Goal: Information Seeking & Learning: Learn about a topic

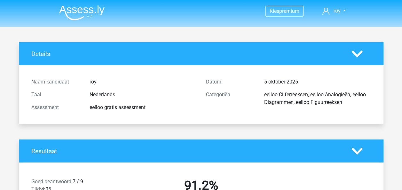
click at [85, 6] on img at bounding box center [81, 12] width 45 height 15
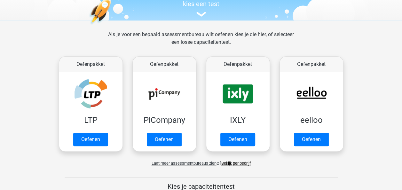
scroll to position [77, 0]
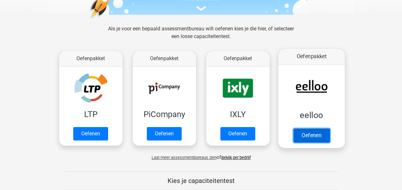
click at [318, 130] on link "Oefenen" at bounding box center [311, 135] width 36 height 14
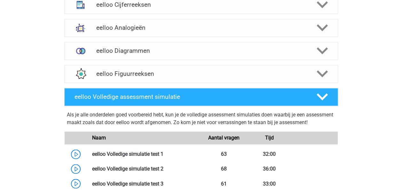
scroll to position [426, 0]
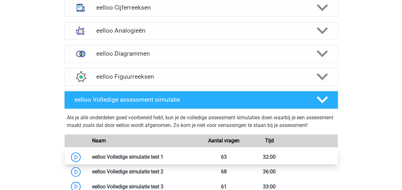
click at [163, 160] on link at bounding box center [163, 157] width 0 height 6
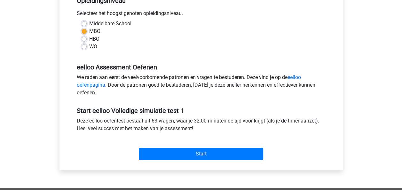
scroll to position [143, 0]
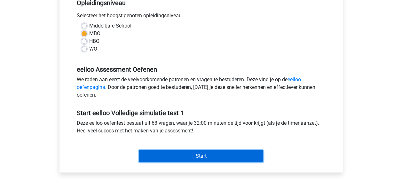
click at [235, 157] on input "Start" at bounding box center [201, 156] width 124 height 12
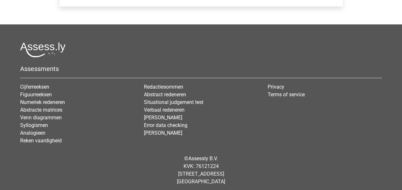
scroll to position [312, 0]
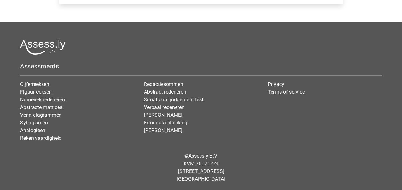
drag, startPoint x: 393, startPoint y: 26, endPoint x: 391, endPoint y: 40, distance: 14.2
click at [391, 40] on footer "Assessments Cijferreeksen Figuurreeksen Numeriek redeneren Abstracte matrices V…" at bounding box center [201, 106] width 402 height 169
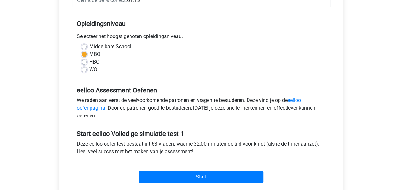
scroll to position [145, 0]
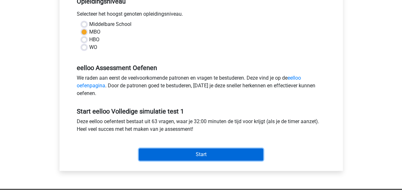
click at [233, 154] on input "Start" at bounding box center [201, 154] width 124 height 12
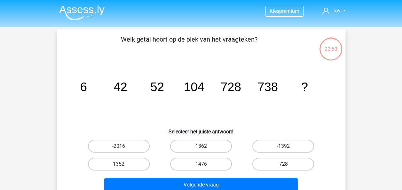
click at [272, 159] on label "728" at bounding box center [283, 164] width 62 height 13
click at [283, 164] on input "728" at bounding box center [285, 166] width 4 height 4
radio input "true"
click at [198, 165] on label "1476" at bounding box center [201, 164] width 62 height 13
click at [201, 165] on input "1476" at bounding box center [203, 166] width 4 height 4
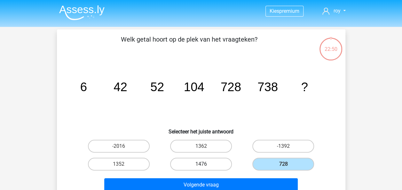
radio input "true"
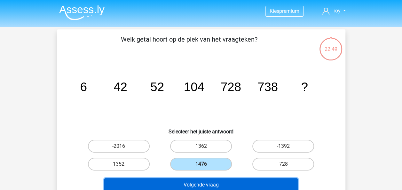
click at [206, 182] on button "Volgende vraag" at bounding box center [200, 184] width 193 height 13
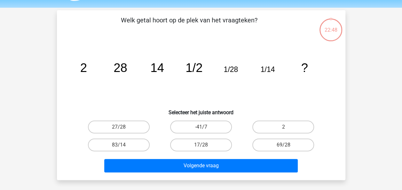
scroll to position [29, 0]
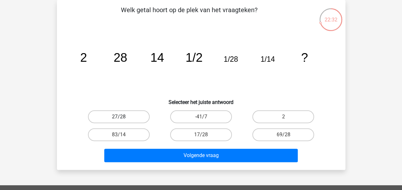
click at [134, 117] on label "27/28" at bounding box center [119, 116] width 62 height 13
click at [123, 117] on input "27/28" at bounding box center [121, 119] width 4 height 4
radio input "true"
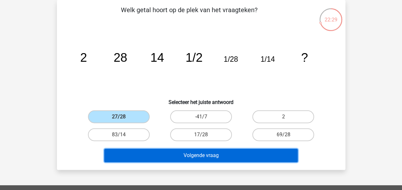
click at [196, 155] on button "Volgende vraag" at bounding box center [200, 155] width 193 height 13
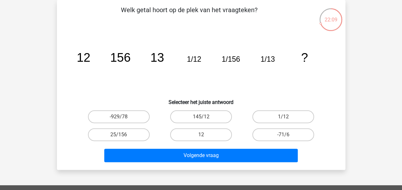
drag, startPoint x: 238, startPoint y: 121, endPoint x: 229, endPoint y: 123, distance: 9.8
click at [234, 122] on div "145/12" at bounding box center [200, 116] width 77 height 13
click at [213, 130] on label "12" at bounding box center [201, 134] width 62 height 13
click at [205, 135] on input "12" at bounding box center [203, 137] width 4 height 4
radio input "true"
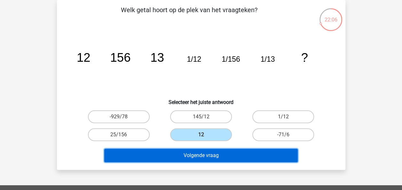
click at [204, 152] on button "Volgende vraag" at bounding box center [200, 155] width 193 height 13
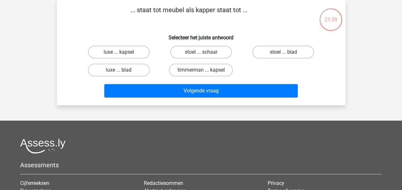
click at [201, 53] on div "stoel ... schaar" at bounding box center [200, 52] width 77 height 13
click at [202, 53] on input "stoel ... schaar" at bounding box center [203, 54] width 4 height 4
radio input "true"
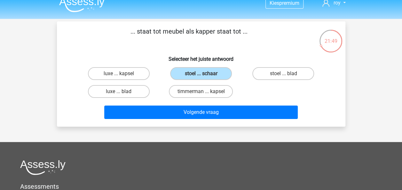
scroll to position [0, 0]
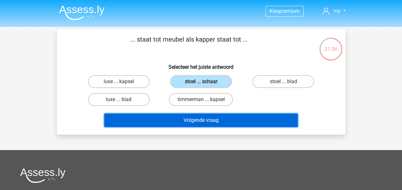
click at [224, 118] on button "Volgende vraag" at bounding box center [200, 119] width 193 height 13
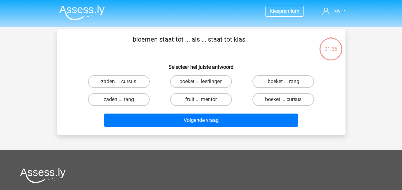
scroll to position [29, 0]
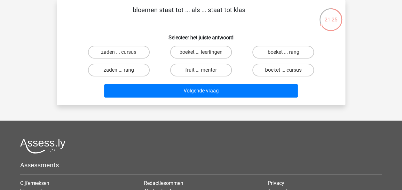
click at [204, 60] on div "boeket ... leerlingen" at bounding box center [201, 52] width 82 height 18
click at [202, 53] on input "boeket ... leerlingen" at bounding box center [203, 54] width 4 height 4
radio input "true"
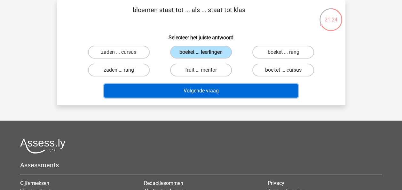
click at [207, 90] on button "Volgende vraag" at bounding box center [200, 90] width 193 height 13
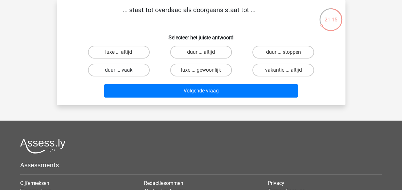
click at [136, 70] on label "duur ... vaak" at bounding box center [119, 70] width 62 height 13
click at [123, 70] on input "duur ... vaak" at bounding box center [121, 72] width 4 height 4
radio input "true"
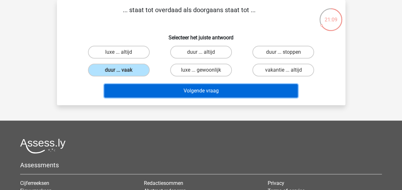
click at [216, 91] on button "Volgende vraag" at bounding box center [200, 90] width 193 height 13
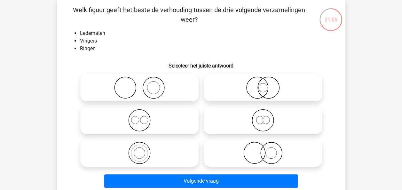
click at [171, 99] on icon at bounding box center [139, 87] width 113 height 22
click at [143, 84] on input "radio" at bounding box center [141, 82] width 4 height 4
radio input "true"
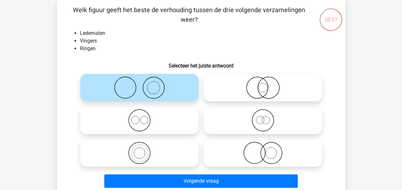
click at [253, 150] on icon at bounding box center [262, 153] width 113 height 22
click at [263, 150] on input "radio" at bounding box center [265, 147] width 4 height 4
radio input "true"
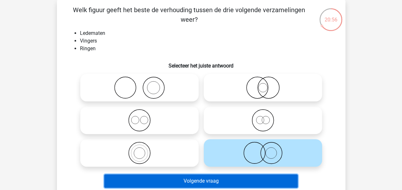
click at [254, 176] on button "Volgende vraag" at bounding box center [200, 180] width 193 height 13
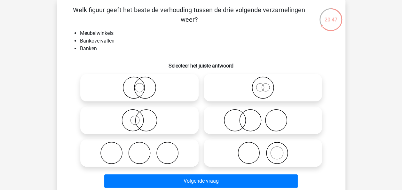
click at [242, 147] on icon at bounding box center [262, 153] width 113 height 22
click at [263, 147] on input "radio" at bounding box center [265, 147] width 4 height 4
radio input "true"
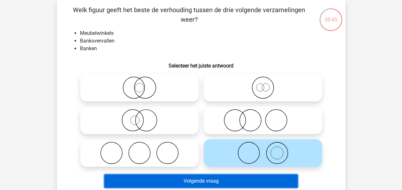
click at [243, 177] on button "Volgende vraag" at bounding box center [200, 180] width 193 height 13
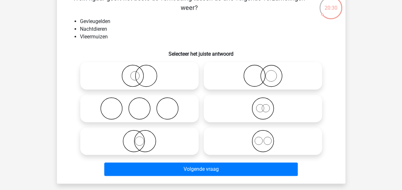
scroll to position [39, 0]
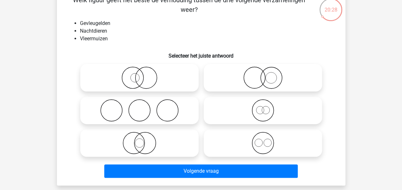
click at [295, 132] on label at bounding box center [263, 142] width 118 height 27
click at [267, 135] on input "radio" at bounding box center [265, 137] width 4 height 4
radio input "true"
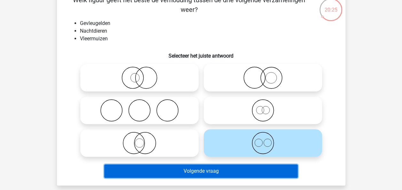
click at [223, 169] on button "Volgende vraag" at bounding box center [200, 170] width 193 height 13
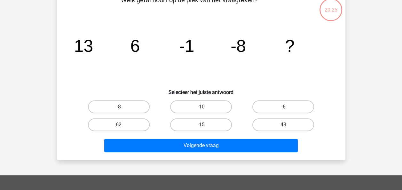
scroll to position [29, 0]
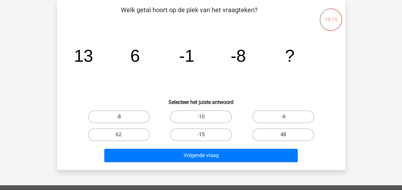
click at [206, 139] on label "-15" at bounding box center [201, 134] width 62 height 13
click at [205, 139] on input "-15" at bounding box center [203, 137] width 4 height 4
radio input "true"
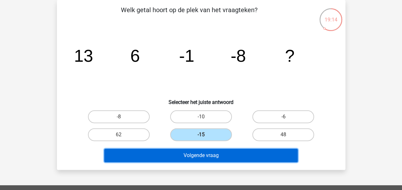
click at [219, 158] on button "Volgende vraag" at bounding box center [200, 155] width 193 height 13
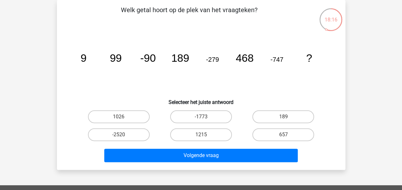
click at [203, 108] on div "-1773" at bounding box center [201, 117] width 82 height 18
click at [203, 117] on div "-1773" at bounding box center [200, 116] width 77 height 13
click at [205, 117] on label "-1773" at bounding box center [201, 116] width 62 height 13
click at [205, 117] on input "-1773" at bounding box center [203, 119] width 4 height 4
radio input "true"
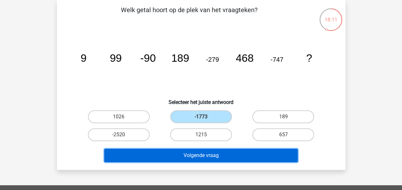
click at [202, 153] on button "Volgende vraag" at bounding box center [200, 155] width 193 height 13
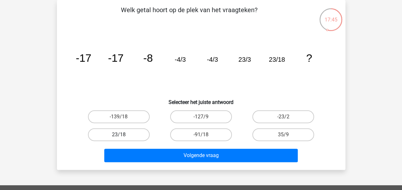
click at [130, 135] on label "23/18" at bounding box center [119, 134] width 62 height 13
click at [123, 135] on input "23/18" at bounding box center [121, 137] width 4 height 4
radio input "true"
click at [260, 112] on label "-23/2" at bounding box center [283, 116] width 62 height 13
click at [283, 117] on input "-23/2" at bounding box center [285, 119] width 4 height 4
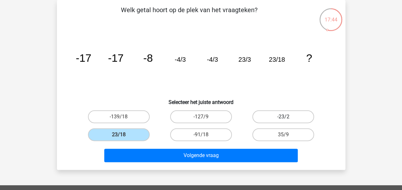
radio input "true"
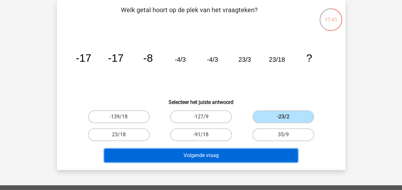
click at [242, 154] on button "Volgende vraag" at bounding box center [200, 155] width 193 height 13
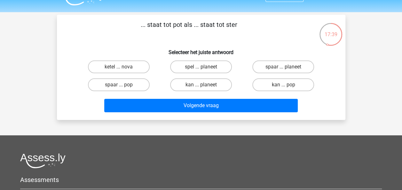
scroll to position [0, 0]
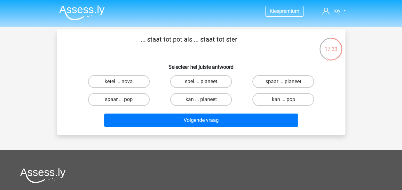
click at [205, 85] on label "spel ... planeet" at bounding box center [201, 81] width 62 height 13
click at [205, 85] on input "spel ... planeet" at bounding box center [203, 83] width 4 height 4
radio input "true"
click at [199, 101] on label "kan ... planeet" at bounding box center [201, 99] width 62 height 13
click at [201, 101] on input "kan ... planeet" at bounding box center [203, 101] width 4 height 4
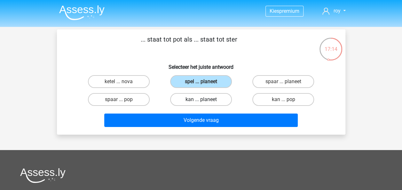
radio input "true"
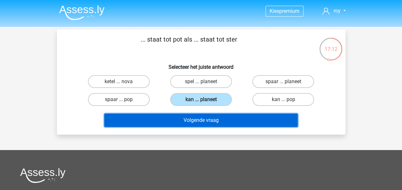
click at [202, 119] on button "Volgende vraag" at bounding box center [200, 119] width 193 height 13
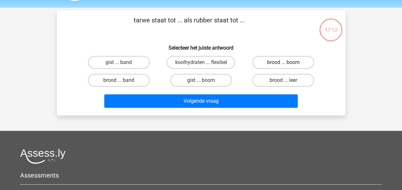
scroll to position [29, 0]
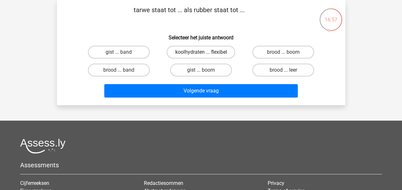
click at [216, 51] on label "koolhydraten ... flexibel" at bounding box center [200, 52] width 68 height 13
click at [205, 52] on input "koolhydraten ... flexibel" at bounding box center [203, 54] width 4 height 4
radio input "true"
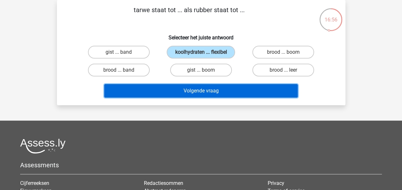
click at [211, 91] on button "Volgende vraag" at bounding box center [200, 90] width 193 height 13
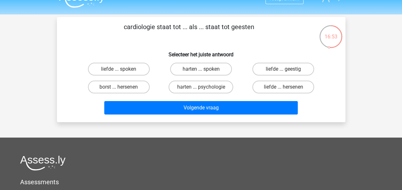
scroll to position [12, 0]
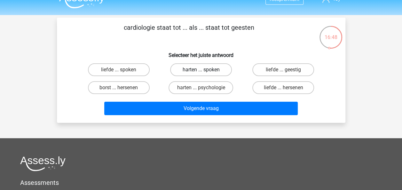
click at [197, 70] on label "harten ... spoken" at bounding box center [201, 69] width 62 height 13
click at [201, 70] on input "harten ... spoken" at bounding box center [203, 72] width 4 height 4
radio input "true"
click at [209, 88] on label "harten ... psychologie" at bounding box center [200, 87] width 65 height 13
click at [205, 88] on input "harten ... psychologie" at bounding box center [203, 90] width 4 height 4
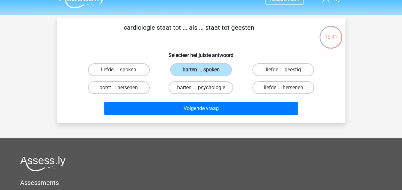
radio input "true"
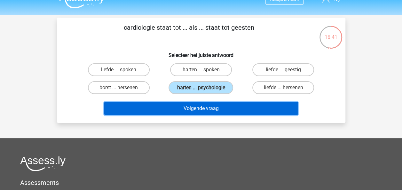
click at [211, 107] on button "Volgende vraag" at bounding box center [200, 108] width 193 height 13
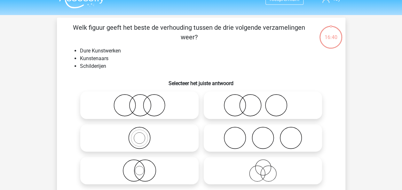
scroll to position [29, 0]
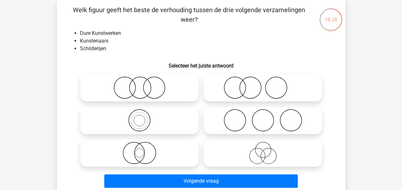
drag, startPoint x: 144, startPoint y: 88, endPoint x: 145, endPoint y: 92, distance: 3.6
click at [144, 89] on icon at bounding box center [139, 87] width 113 height 22
click at [143, 84] on input "radio" at bounding box center [141, 82] width 4 height 4
radio input "true"
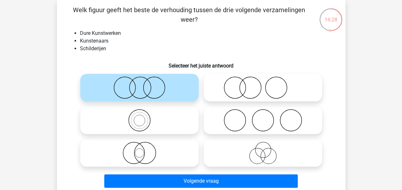
click at [147, 125] on icon at bounding box center [139, 120] width 113 height 22
click at [143, 117] on input "radio" at bounding box center [141, 115] width 4 height 4
radio input "true"
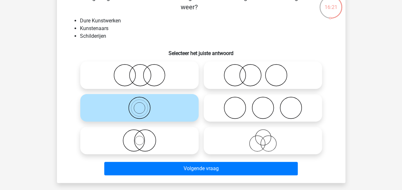
scroll to position [40, 0]
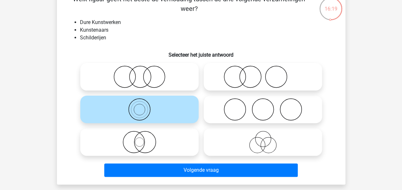
click at [126, 151] on icon at bounding box center [139, 142] width 113 height 22
click at [139, 139] on input "radio" at bounding box center [141, 137] width 4 height 4
radio input "true"
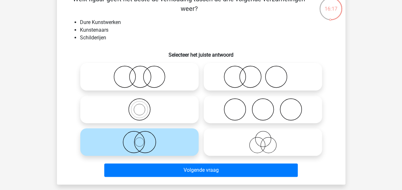
click at [169, 97] on label at bounding box center [139, 109] width 118 height 27
click at [143, 102] on input "radio" at bounding box center [141, 104] width 4 height 4
radio input "true"
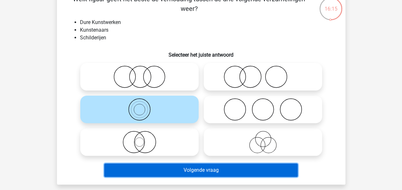
click at [158, 174] on button "Volgende vraag" at bounding box center [200, 169] width 193 height 13
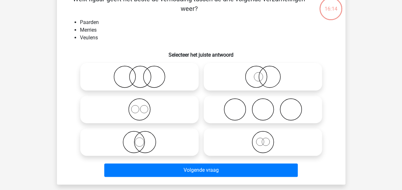
scroll to position [29, 0]
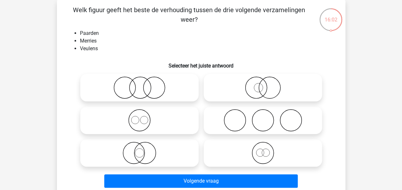
click at [268, 88] on icon at bounding box center [262, 87] width 113 height 22
click at [267, 84] on input "radio" at bounding box center [265, 82] width 4 height 4
radio input "true"
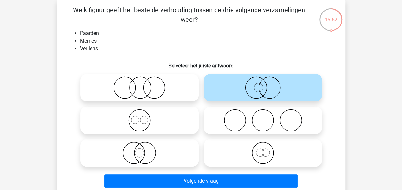
click at [223, 111] on icon at bounding box center [262, 120] width 113 height 22
click at [263, 113] on input "radio" at bounding box center [265, 115] width 4 height 4
radio input "true"
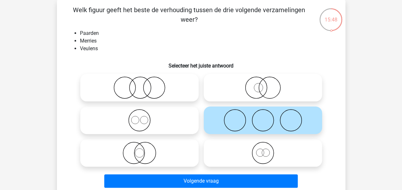
click at [180, 70] on div "Welk figuur geeft het beste de verhouding tussen de drie volgende verzamelingen…" at bounding box center [200, 97] width 283 height 185
click at [177, 86] on icon at bounding box center [139, 87] width 113 height 22
click at [143, 84] on input "radio" at bounding box center [141, 82] width 4 height 4
radio input "true"
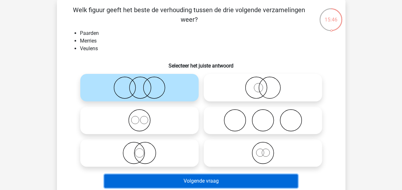
click at [185, 178] on button "Volgende vraag" at bounding box center [200, 180] width 193 height 13
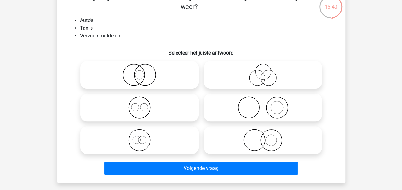
scroll to position [38, 0]
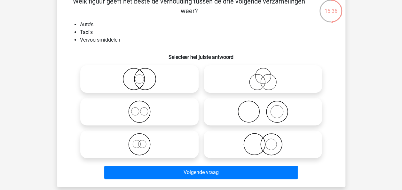
click at [273, 111] on icon at bounding box center [262, 111] width 113 height 22
click at [267, 108] on input "radio" at bounding box center [265, 106] width 4 height 4
radio input "true"
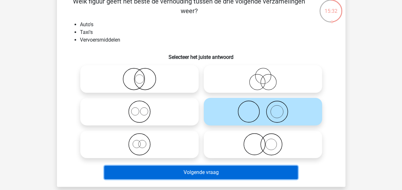
click at [204, 169] on button "Volgende vraag" at bounding box center [200, 171] width 193 height 13
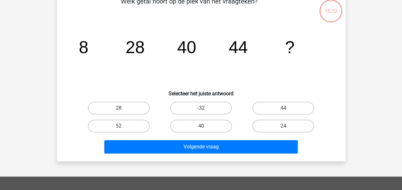
scroll to position [29, 0]
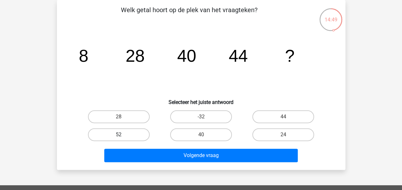
click at [140, 135] on label "52" at bounding box center [119, 134] width 62 height 13
click at [123, 135] on input "52" at bounding box center [121, 137] width 4 height 4
radio input "true"
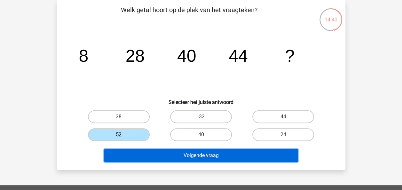
click at [178, 153] on button "Volgende vraag" at bounding box center [200, 155] width 193 height 13
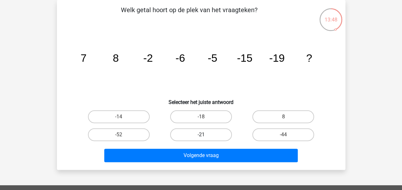
click at [211, 135] on label "-21" at bounding box center [201, 134] width 62 height 13
click at [205, 135] on input "-21" at bounding box center [203, 137] width 4 height 4
radio input "true"
click at [219, 113] on label "-18" at bounding box center [201, 116] width 62 height 13
click at [205, 117] on input "-18" at bounding box center [203, 119] width 4 height 4
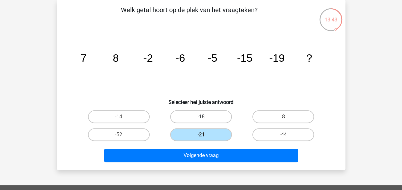
radio input "true"
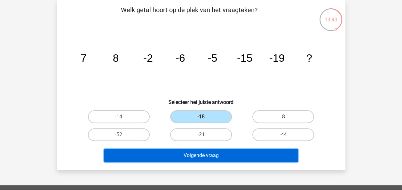
click at [227, 152] on button "Volgende vraag" at bounding box center [200, 155] width 193 height 13
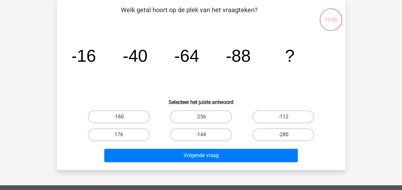
click at [136, 119] on label "-160" at bounding box center [119, 116] width 62 height 13
click at [123, 119] on input "-160" at bounding box center [121, 119] width 4 height 4
radio input "true"
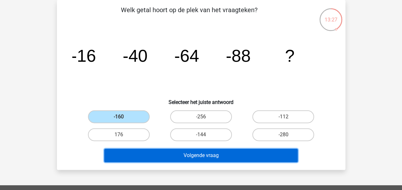
click at [161, 154] on button "Volgende vraag" at bounding box center [200, 155] width 193 height 13
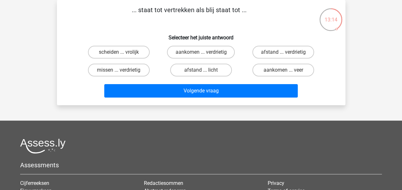
click at [203, 54] on input "aankomen ... verdrietig" at bounding box center [203, 54] width 4 height 4
radio input "true"
drag, startPoint x: 203, startPoint y: 54, endPoint x: 254, endPoint y: 41, distance: 52.9
click at [254, 41] on div "... staat tot vertrekken als blij staat tot ... Selecteer het juiste antwoord s…" at bounding box center [200, 52] width 283 height 95
click at [137, 70] on label "missen ... verdrietig" at bounding box center [119, 70] width 62 height 13
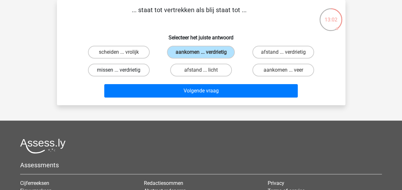
click at [123, 70] on input "missen ... verdrietig" at bounding box center [121, 72] width 4 height 4
radio input "true"
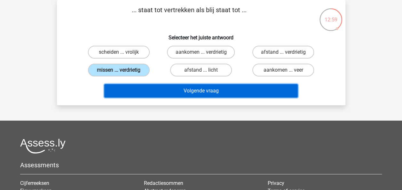
click at [151, 89] on button "Volgende vraag" at bounding box center [200, 90] width 193 height 13
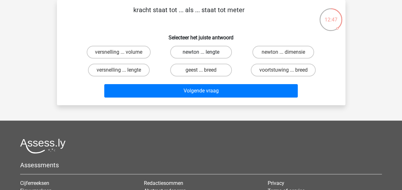
click at [208, 49] on label "newton ... lengte" at bounding box center [201, 52] width 62 height 13
click at [205, 52] on input "newton ... lengte" at bounding box center [203, 54] width 4 height 4
radio input "true"
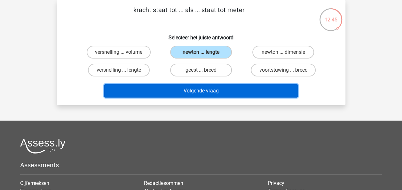
click at [226, 92] on button "Volgende vraag" at bounding box center [200, 90] width 193 height 13
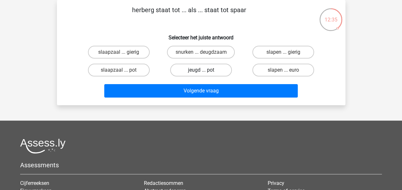
click at [197, 64] on label "jeugd ... pot" at bounding box center [201, 70] width 62 height 13
click at [201, 70] on input "jeugd ... pot" at bounding box center [203, 72] width 4 height 4
radio input "true"
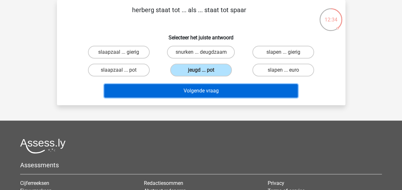
click at [204, 90] on button "Volgende vraag" at bounding box center [200, 90] width 193 height 13
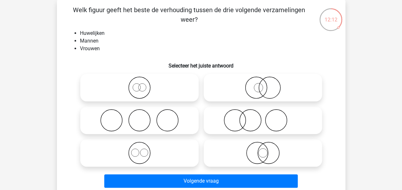
click at [271, 164] on label at bounding box center [263, 152] width 118 height 27
click at [267, 150] on input "radio" at bounding box center [265, 147] width 4 height 4
radio input "true"
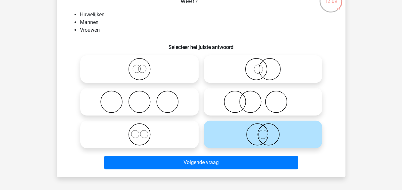
scroll to position [46, 0]
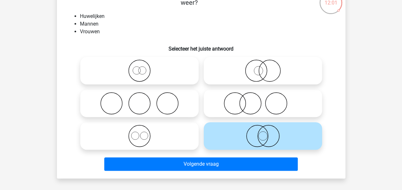
click at [149, 137] on icon at bounding box center [139, 136] width 113 height 22
click at [143, 133] on input "radio" at bounding box center [141, 130] width 4 height 4
radio input "true"
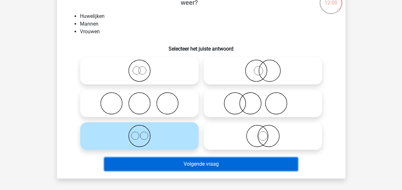
click at [158, 158] on button "Volgende vraag" at bounding box center [200, 163] width 193 height 13
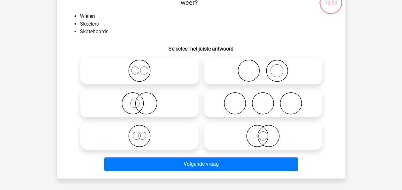
scroll to position [29, 0]
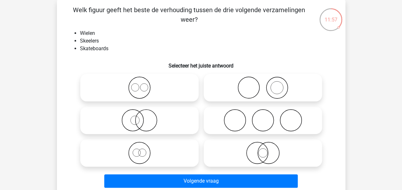
click at [153, 129] on icon at bounding box center [139, 120] width 113 height 22
click at [143, 117] on input "radio" at bounding box center [141, 115] width 4 height 4
radio input "true"
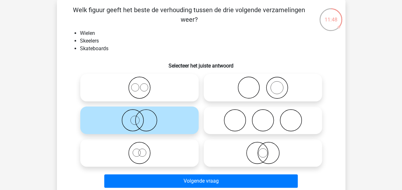
click at [234, 148] on icon at bounding box center [262, 153] width 113 height 22
click at [263, 148] on input "radio" at bounding box center [265, 147] width 4 height 4
radio input "true"
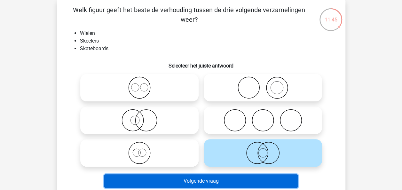
click at [245, 176] on button "Volgende vraag" at bounding box center [200, 180] width 193 height 13
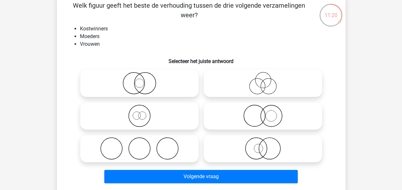
scroll to position [37, 0]
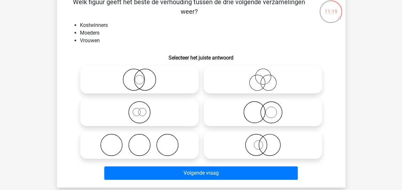
click at [266, 108] on icon at bounding box center [262, 112] width 113 height 22
click at [266, 108] on input "radio" at bounding box center [265, 107] width 4 height 4
radio input "true"
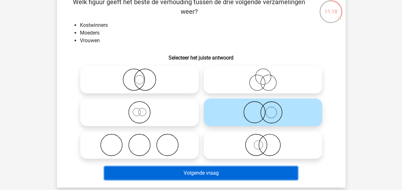
click at [254, 169] on button "Volgende vraag" at bounding box center [200, 172] width 193 height 13
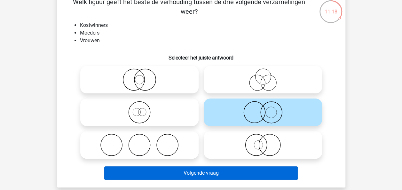
scroll to position [29, 0]
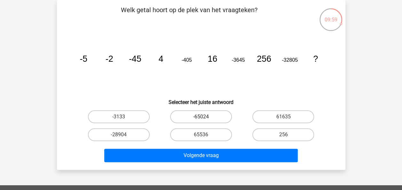
click at [205, 112] on label "-65024" at bounding box center [201, 116] width 62 height 13
click at [205, 117] on input "-65024" at bounding box center [203, 119] width 4 height 4
radio input "true"
click at [260, 116] on label "61635" at bounding box center [283, 116] width 62 height 13
click at [283, 117] on input "61635" at bounding box center [285, 119] width 4 height 4
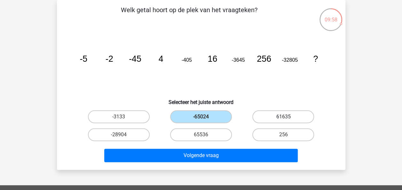
radio input "true"
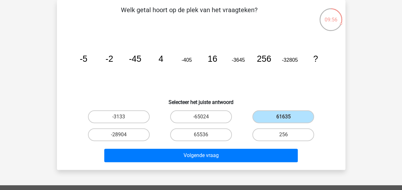
click at [204, 119] on input "-65024" at bounding box center [203, 119] width 4 height 4
radio input "true"
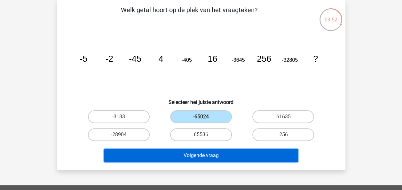
click at [215, 153] on button "Volgende vraag" at bounding box center [200, 155] width 193 height 13
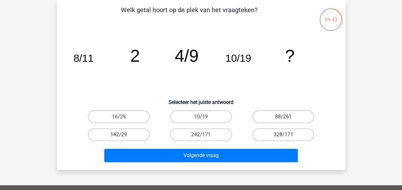
click at [251, 133] on div "328/171" at bounding box center [282, 134] width 77 height 13
click at [198, 123] on label "10/19" at bounding box center [201, 116] width 62 height 13
click at [201, 121] on input "10/19" at bounding box center [203, 119] width 4 height 4
radio input "true"
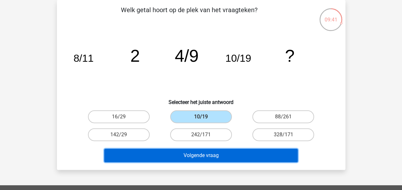
click at [187, 151] on button "Volgende vraag" at bounding box center [200, 155] width 193 height 13
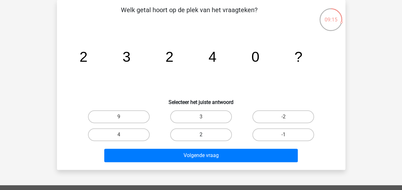
click at [211, 135] on label "2" at bounding box center [201, 134] width 62 height 13
click at [205, 135] on input "2" at bounding box center [203, 137] width 4 height 4
radio input "true"
click at [144, 141] on div "4" at bounding box center [119, 135] width 82 height 18
click at [139, 138] on label "4" at bounding box center [119, 134] width 62 height 13
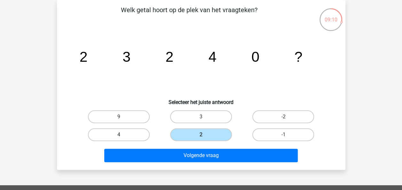
click at [123, 138] on input "4" at bounding box center [121, 137] width 4 height 4
radio input "true"
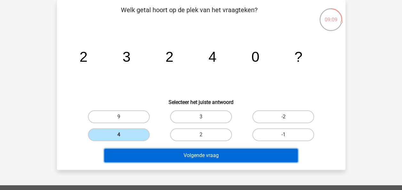
click at [153, 154] on button "Volgende vraag" at bounding box center [200, 155] width 193 height 13
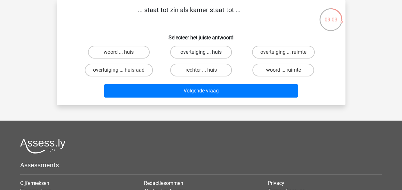
click at [216, 49] on label "overtuiging ... huis" at bounding box center [201, 52] width 62 height 13
click at [205, 52] on input "overtuiging ... huis" at bounding box center [203, 54] width 4 height 4
radio input "true"
click at [283, 44] on div "overtuiging ... ruimte" at bounding box center [283, 52] width 82 height 18
click at [283, 46] on label "overtuiging ... ruimte" at bounding box center [283, 52] width 63 height 13
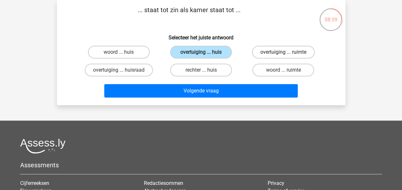
click at [283, 52] on input "overtuiging ... ruimte" at bounding box center [285, 54] width 4 height 4
radio input "true"
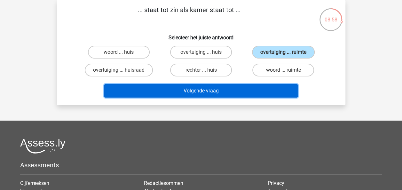
click at [262, 90] on button "Volgende vraag" at bounding box center [200, 90] width 193 height 13
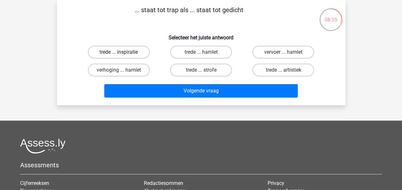
click at [138, 47] on label "trede ... inspiratie" at bounding box center [119, 52] width 62 height 13
click at [123, 52] on input "trede ... inspiratie" at bounding box center [121, 54] width 4 height 4
radio input "true"
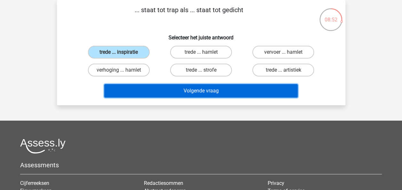
click at [212, 87] on button "Volgende vraag" at bounding box center [200, 90] width 193 height 13
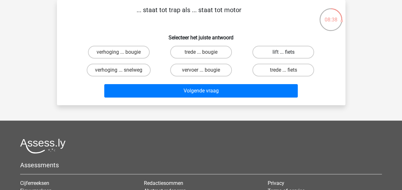
click at [276, 51] on label "lift ... fiets" at bounding box center [283, 52] width 62 height 13
click at [283, 52] on input "lift ... fiets" at bounding box center [285, 54] width 4 height 4
radio input "true"
click at [291, 69] on label "trede ... fiets" at bounding box center [283, 70] width 62 height 13
click at [287, 70] on input "trede ... fiets" at bounding box center [285, 72] width 4 height 4
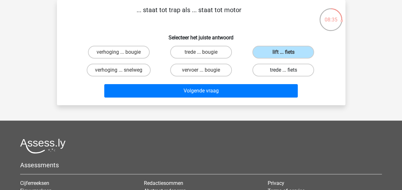
radio input "true"
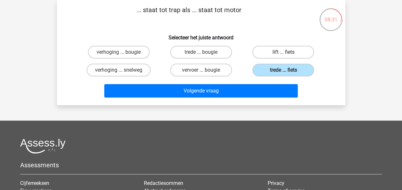
click at [293, 49] on label "lift ... fiets" at bounding box center [283, 52] width 62 height 13
click at [287, 52] on input "lift ... fiets" at bounding box center [285, 54] width 4 height 4
radio input "true"
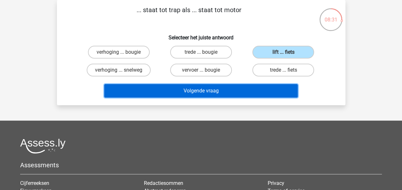
click at [276, 91] on button "Volgende vraag" at bounding box center [200, 90] width 193 height 13
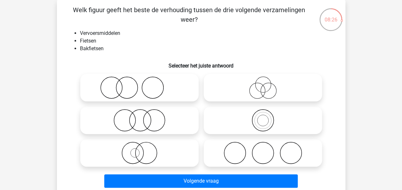
click at [268, 114] on icon at bounding box center [262, 120] width 113 height 22
click at [267, 114] on input "radio" at bounding box center [265, 115] width 4 height 4
radio input "true"
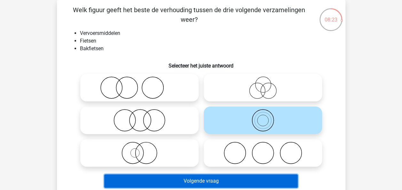
click at [232, 173] on div "Volgende vraag" at bounding box center [201, 179] width 268 height 21
click at [234, 174] on button "Volgende vraag" at bounding box center [200, 180] width 193 height 13
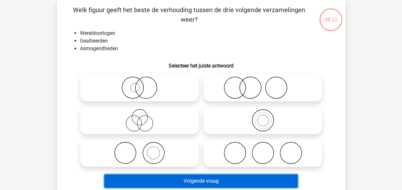
click at [237, 179] on button "Volgende vraag" at bounding box center [200, 180] width 193 height 13
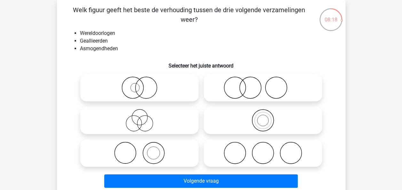
click at [168, 107] on label at bounding box center [139, 119] width 118 height 27
click at [143, 113] on input "radio" at bounding box center [141, 115] width 4 height 4
radio input "true"
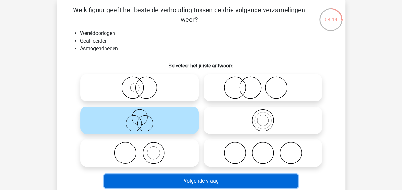
click at [185, 181] on button "Volgende vraag" at bounding box center [200, 180] width 193 height 13
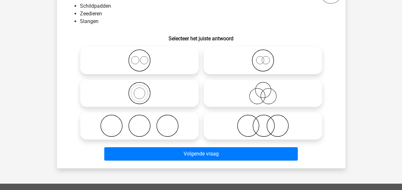
scroll to position [54, 0]
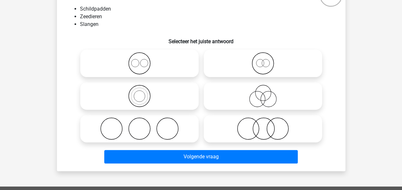
click at [173, 66] on icon at bounding box center [139, 63] width 113 height 22
click at [143, 60] on input "radio" at bounding box center [141, 58] width 4 height 4
radio input "true"
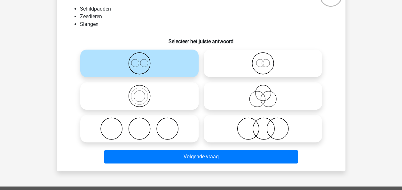
click at [165, 140] on label at bounding box center [139, 128] width 118 height 27
click at [143, 125] on input "radio" at bounding box center [141, 123] width 4 height 4
radio input "true"
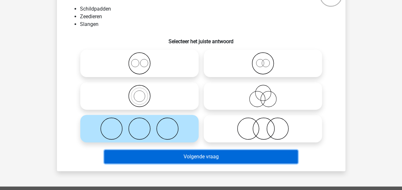
click at [165, 156] on button "Volgende vraag" at bounding box center [200, 156] width 193 height 13
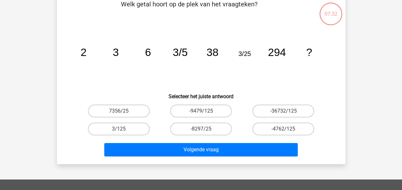
scroll to position [29, 0]
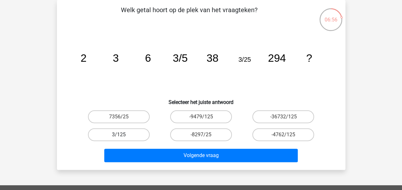
click at [111, 134] on label "3/125" at bounding box center [119, 134] width 62 height 13
click at [119, 135] on input "3/125" at bounding box center [121, 137] width 4 height 4
radio input "true"
click at [187, 118] on label "-9479/125" at bounding box center [201, 116] width 62 height 13
click at [201, 118] on input "-9479/125" at bounding box center [203, 119] width 4 height 4
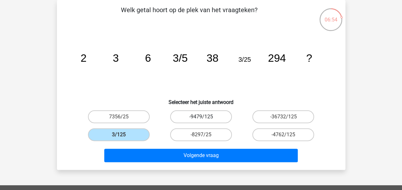
radio input "true"
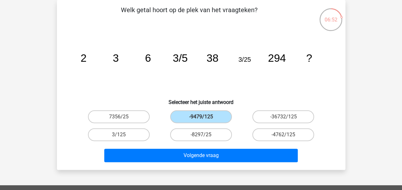
click at [253, 148] on div "Volgende vraag" at bounding box center [201, 153] width 268 height 21
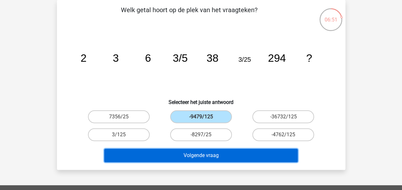
click at [248, 154] on button "Volgende vraag" at bounding box center [200, 155] width 193 height 13
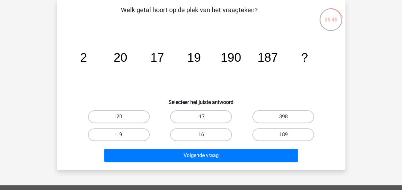
click at [269, 116] on label "398" at bounding box center [283, 116] width 62 height 13
click at [283, 117] on input "398" at bounding box center [285, 119] width 4 height 4
radio input "true"
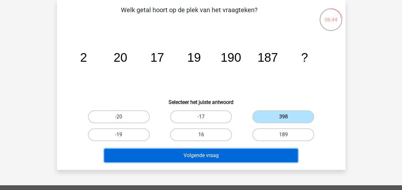
click at [258, 157] on button "Volgende vraag" at bounding box center [200, 155] width 193 height 13
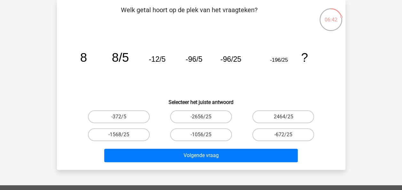
drag, startPoint x: 218, startPoint y: 132, endPoint x: 216, endPoint y: 142, distance: 10.0
click at [218, 132] on label "-1056/25" at bounding box center [201, 134] width 62 height 13
click at [205, 135] on input "-1056/25" at bounding box center [203, 137] width 4 height 4
radio input "true"
click at [210, 167] on div "Welk getal hoort op de plek van het vraagteken? image/svg+xml 8 8/5 -12/5 -96/5…" at bounding box center [201, 85] width 288 height 170
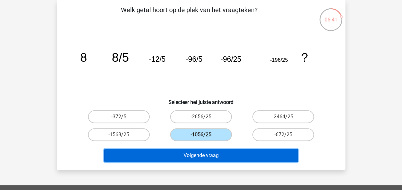
click at [208, 155] on button "Volgende vraag" at bounding box center [200, 155] width 193 height 13
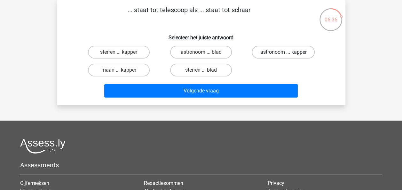
click at [265, 47] on label "astronoom ... kapper" at bounding box center [282, 52] width 63 height 13
click at [283, 52] on input "astronoom ... kapper" at bounding box center [285, 54] width 4 height 4
radio input "true"
click at [134, 69] on label "maan ... kapper" at bounding box center [119, 70] width 62 height 13
click at [123, 70] on input "maan ... kapper" at bounding box center [121, 72] width 4 height 4
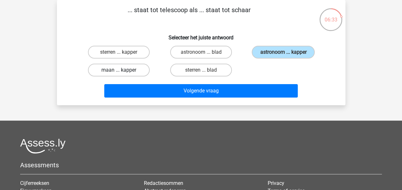
radio input "true"
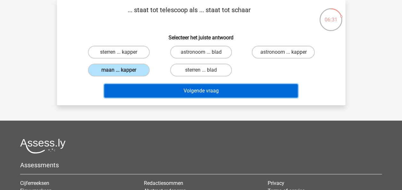
click at [153, 95] on button "Volgende vraag" at bounding box center [200, 90] width 193 height 13
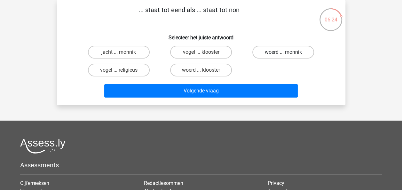
click at [277, 53] on label "woerd ... monnik" at bounding box center [283, 52] width 62 height 13
click at [283, 53] on input "woerd ... monnik" at bounding box center [285, 54] width 4 height 4
radio input "true"
click at [211, 53] on label "vogel ... klooster" at bounding box center [201, 52] width 62 height 13
click at [205, 53] on input "vogel ... klooster" at bounding box center [203, 54] width 4 height 4
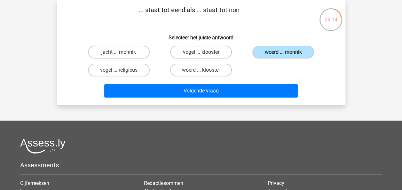
radio input "true"
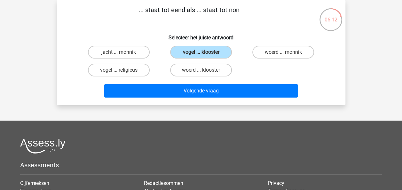
click at [204, 72] on input "woerd ... klooster" at bounding box center [203, 72] width 4 height 4
radio input "true"
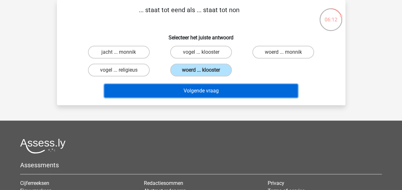
click at [207, 87] on button "Volgende vraag" at bounding box center [200, 90] width 193 height 13
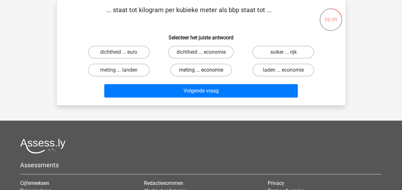
click at [204, 69] on label "meting ... economie" at bounding box center [201, 70] width 62 height 13
click at [204, 70] on input "meting ... economie" at bounding box center [203, 72] width 4 height 4
radio input "true"
click at [263, 70] on label "laden ... economie" at bounding box center [283, 70] width 62 height 13
click at [283, 70] on input "laden ... economie" at bounding box center [285, 72] width 4 height 4
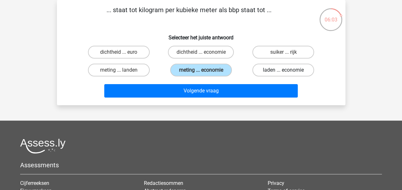
radio input "true"
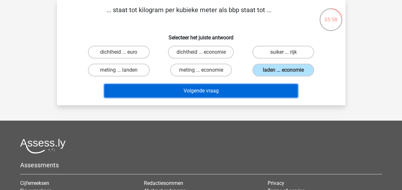
click at [254, 88] on button "Volgende vraag" at bounding box center [200, 90] width 193 height 13
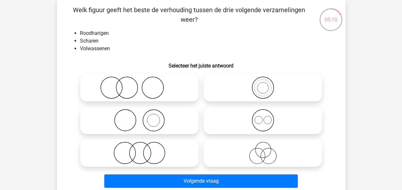
click at [154, 93] on icon at bounding box center [139, 87] width 113 height 22
click at [143, 84] on input "radio" at bounding box center [141, 82] width 4 height 4
radio input "true"
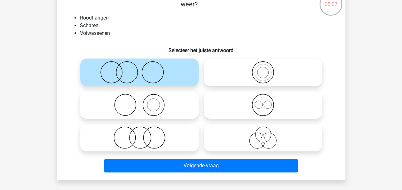
scroll to position [41, 0]
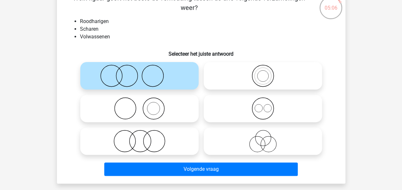
click at [177, 102] on icon at bounding box center [139, 108] width 113 height 22
click at [143, 102] on input "radio" at bounding box center [141, 103] width 4 height 4
radio input "true"
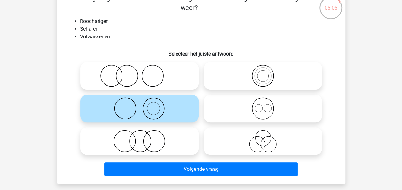
click at [252, 144] on icon at bounding box center [262, 141] width 113 height 22
click at [263, 138] on input "radio" at bounding box center [265, 136] width 4 height 4
radio input "true"
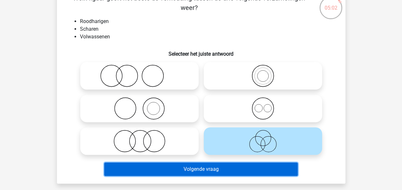
click at [176, 165] on button "Volgende vraag" at bounding box center [200, 168] width 193 height 13
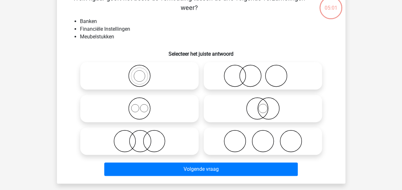
scroll to position [29, 0]
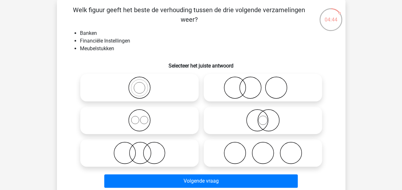
click at [230, 92] on icon at bounding box center [262, 87] width 113 height 22
click at [263, 84] on input "radio" at bounding box center [265, 82] width 4 height 4
radio input "true"
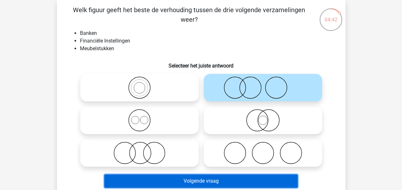
click at [226, 179] on button "Volgende vraag" at bounding box center [200, 180] width 193 height 13
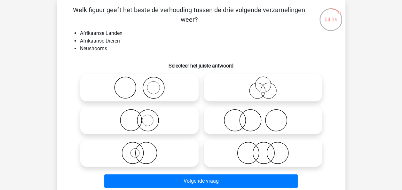
click at [148, 158] on icon at bounding box center [139, 153] width 113 height 22
click at [143, 150] on input "radio" at bounding box center [141, 147] width 4 height 4
radio input "true"
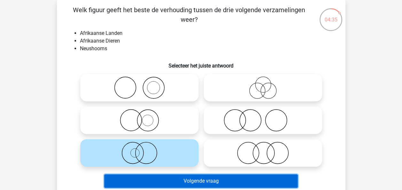
click at [164, 180] on button "Volgende vraag" at bounding box center [200, 180] width 193 height 13
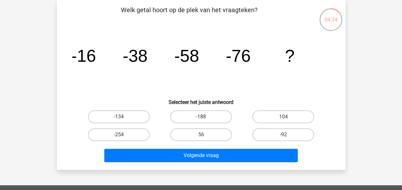
click at [193, 145] on div "Volgende vraag" at bounding box center [201, 153] width 268 height 21
click at [193, 138] on label "56" at bounding box center [201, 134] width 62 height 13
click at [201, 138] on input "56" at bounding box center [203, 137] width 4 height 4
radio input "true"
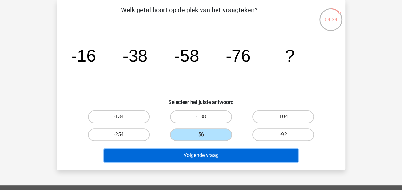
click at [196, 153] on button "Volgende vraag" at bounding box center [200, 155] width 193 height 13
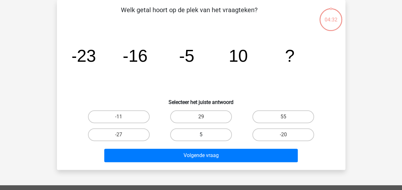
click at [198, 128] on label "5" at bounding box center [201, 134] width 62 height 13
click at [201, 135] on input "5" at bounding box center [203, 137] width 4 height 4
radio input "true"
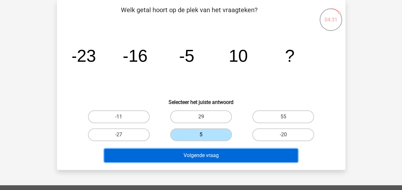
click at [198, 156] on button "Volgende vraag" at bounding box center [200, 155] width 193 height 13
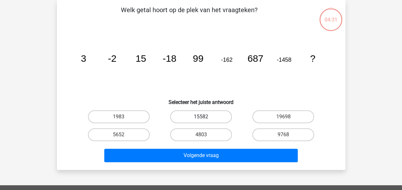
drag, startPoint x: 195, startPoint y: 115, endPoint x: 196, endPoint y: 121, distance: 6.5
click at [195, 115] on label "15582" at bounding box center [201, 116] width 62 height 13
click at [201, 117] on input "15582" at bounding box center [203, 119] width 4 height 4
radio input "true"
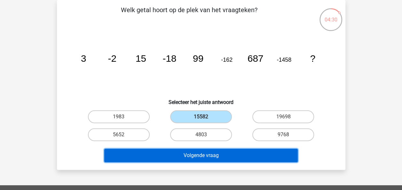
click at [197, 154] on button "Volgende vraag" at bounding box center [200, 155] width 193 height 13
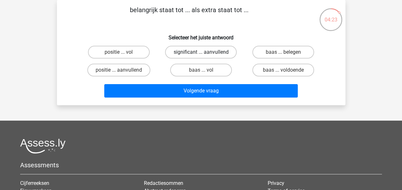
click at [217, 50] on label "significant ... aanvullend" at bounding box center [201, 52] width 72 height 13
click at [205, 52] on input "significant ... aanvullend" at bounding box center [203, 54] width 4 height 4
radio input "true"
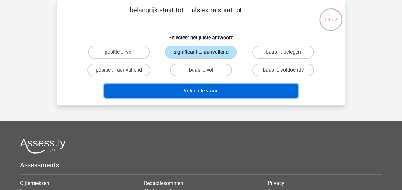
click at [206, 94] on button "Volgende vraag" at bounding box center [200, 90] width 193 height 13
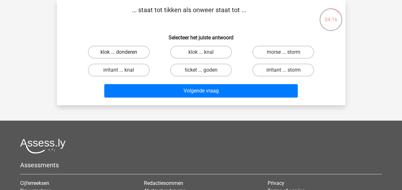
click at [134, 55] on label "klok ... donderen" at bounding box center [119, 52] width 62 height 13
click at [123, 55] on input "klok ... donderen" at bounding box center [121, 54] width 4 height 4
radio input "true"
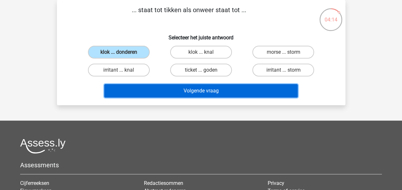
click at [137, 90] on button "Volgende vraag" at bounding box center [200, 90] width 193 height 13
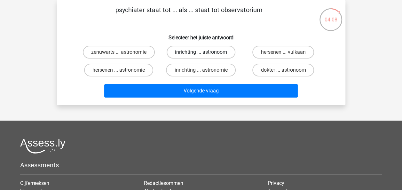
click at [188, 50] on label "inrichting ... astronoom" at bounding box center [200, 52] width 69 height 13
click at [201, 52] on input "inrichting ... astronoom" at bounding box center [203, 54] width 4 height 4
radio input "true"
click at [196, 83] on div "Volgende vraag" at bounding box center [201, 89] width 268 height 21
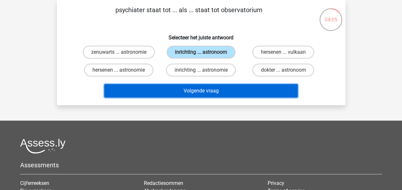
click at [198, 95] on button "Volgende vraag" at bounding box center [200, 90] width 193 height 13
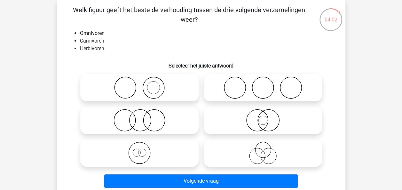
click at [166, 105] on div at bounding box center [139, 120] width 123 height 33
click at [173, 120] on icon at bounding box center [139, 120] width 113 height 22
click at [143, 117] on input "radio" at bounding box center [141, 115] width 4 height 4
radio input "true"
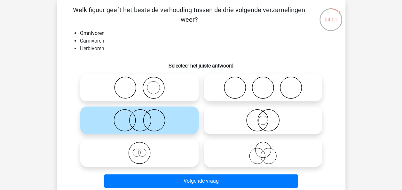
click at [177, 167] on div at bounding box center [139, 152] width 123 height 33
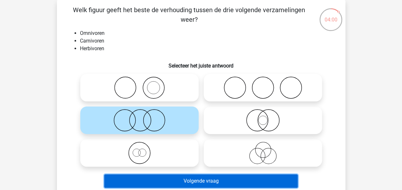
click at [181, 174] on button "Volgende vraag" at bounding box center [200, 180] width 193 height 13
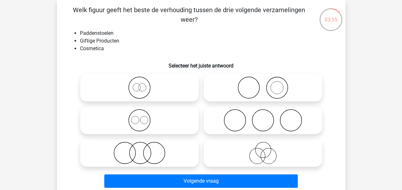
click at [241, 139] on label at bounding box center [263, 152] width 118 height 27
click at [263, 145] on input "radio" at bounding box center [265, 147] width 4 height 4
radio input "true"
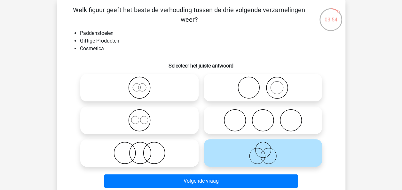
click at [241, 116] on icon at bounding box center [262, 120] width 113 height 22
click at [263, 116] on input "radio" at bounding box center [265, 115] width 4 height 4
radio input "true"
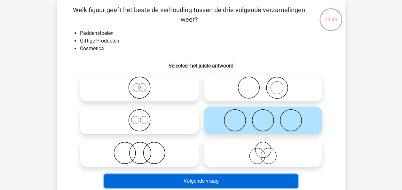
click at [239, 178] on button "Volgende vraag" at bounding box center [200, 180] width 193 height 13
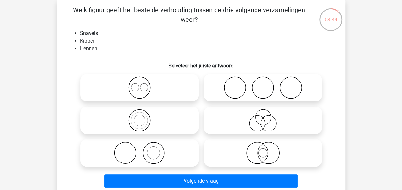
click at [165, 121] on icon at bounding box center [139, 120] width 113 height 22
click at [143, 117] on input "radio" at bounding box center [141, 115] width 4 height 4
radio input "true"
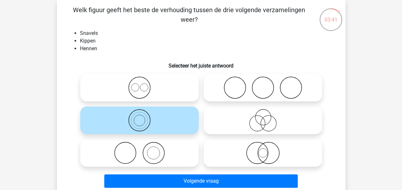
click at [200, 138] on div at bounding box center [139, 152] width 123 height 33
click at [184, 144] on icon at bounding box center [139, 153] width 113 height 22
click at [143, 145] on input "radio" at bounding box center [141, 147] width 4 height 4
radio input "true"
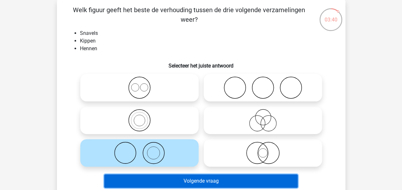
click at [201, 181] on button "Volgende vraag" at bounding box center [200, 180] width 193 height 13
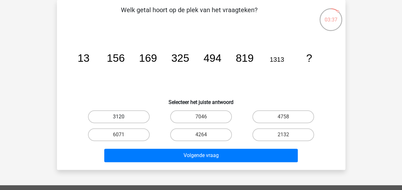
click at [129, 115] on label "3120" at bounding box center [119, 116] width 62 height 13
click at [123, 117] on input "3120" at bounding box center [121, 119] width 4 height 4
radio input "true"
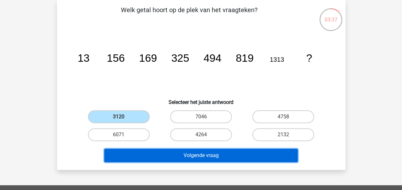
click at [138, 155] on button "Volgende vraag" at bounding box center [200, 155] width 193 height 13
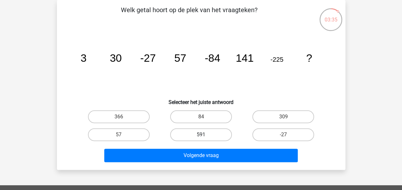
drag, startPoint x: 183, startPoint y: 128, endPoint x: 183, endPoint y: 138, distance: 9.6
click at [183, 129] on label "591" at bounding box center [201, 134] width 62 height 13
click at [201, 135] on input "591" at bounding box center [203, 137] width 4 height 4
radio input "true"
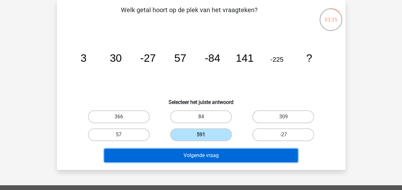
click at [183, 152] on button "Volgende vraag" at bounding box center [200, 155] width 193 height 13
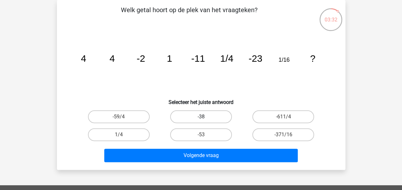
click at [196, 118] on label "-38" at bounding box center [201, 116] width 62 height 13
click at [201, 118] on input "-38" at bounding box center [203, 119] width 4 height 4
radio input "true"
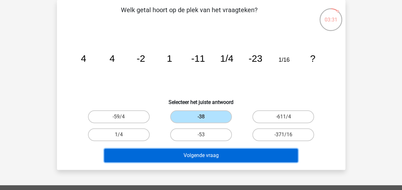
click at [190, 151] on button "Volgende vraag" at bounding box center [200, 155] width 193 height 13
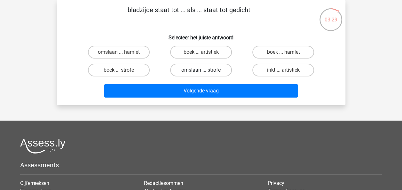
click at [185, 71] on label "omslaan ... strofe" at bounding box center [201, 70] width 62 height 13
click at [201, 71] on input "omslaan ... strofe" at bounding box center [203, 72] width 4 height 4
radio input "true"
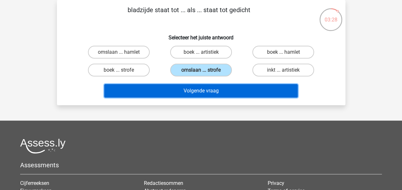
click at [189, 92] on button "Volgende vraag" at bounding box center [200, 90] width 193 height 13
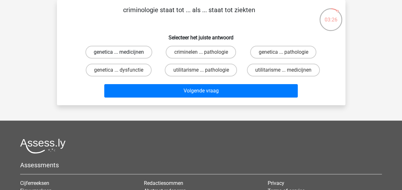
click at [130, 47] on label "genetica ... medicijnen" at bounding box center [118, 52] width 67 height 13
click at [123, 52] on input "genetica ... medicijnen" at bounding box center [121, 54] width 4 height 4
radio input "true"
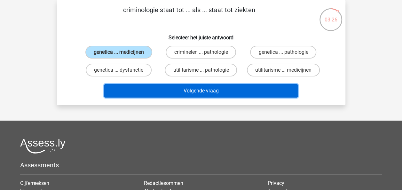
click at [149, 88] on button "Volgende vraag" at bounding box center [200, 90] width 193 height 13
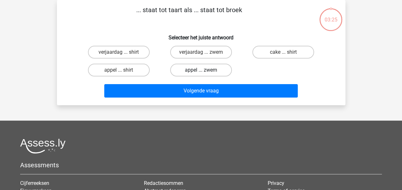
click at [190, 70] on label "appel ... zwem" at bounding box center [201, 70] width 62 height 13
click at [201, 70] on input "appel ... zwem" at bounding box center [203, 72] width 4 height 4
radio input "true"
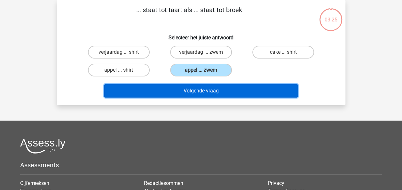
click at [193, 98] on div "Volgende vraag" at bounding box center [201, 92] width 247 height 16
click at [193, 92] on button "Volgende vraag" at bounding box center [200, 90] width 193 height 13
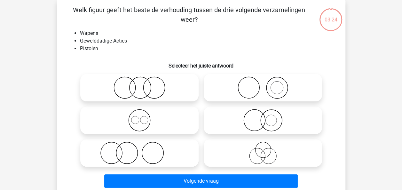
click at [247, 97] on icon at bounding box center [262, 87] width 113 height 22
click at [263, 84] on input "radio" at bounding box center [265, 82] width 4 height 4
radio input "true"
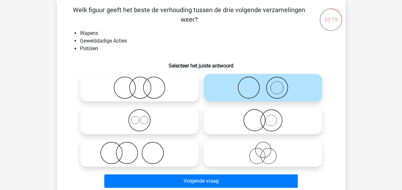
click at [148, 89] on icon at bounding box center [139, 87] width 113 height 22
click at [143, 84] on input "radio" at bounding box center [141, 82] width 4 height 4
radio input "true"
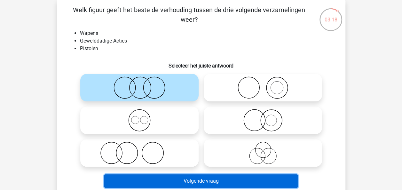
click at [158, 175] on button "Volgende vraag" at bounding box center [200, 180] width 193 height 13
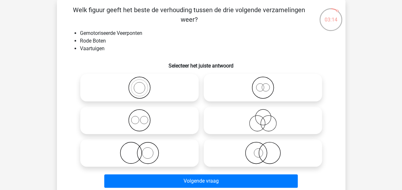
click at [255, 111] on icon at bounding box center [262, 120] width 113 height 22
click at [263, 113] on input "radio" at bounding box center [265, 115] width 4 height 4
radio input "true"
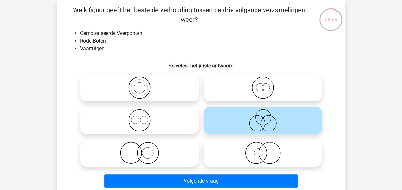
click at [142, 87] on icon at bounding box center [139, 87] width 113 height 22
click at [142, 84] on input "radio" at bounding box center [141, 82] width 4 height 4
radio input "true"
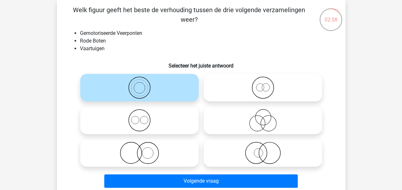
click at [162, 158] on icon at bounding box center [139, 153] width 113 height 22
click at [143, 150] on input "radio" at bounding box center [141, 147] width 4 height 4
radio input "true"
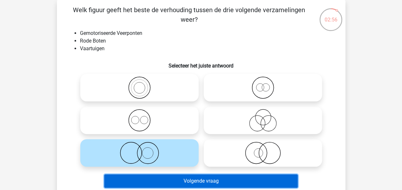
click at [161, 180] on button "Volgende vraag" at bounding box center [200, 180] width 193 height 13
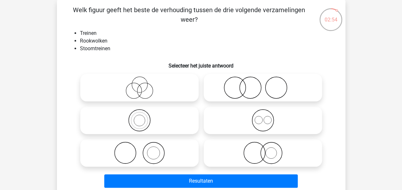
click at [153, 89] on icon at bounding box center [139, 87] width 113 height 22
click at [143, 84] on input "radio" at bounding box center [141, 82] width 4 height 4
radio input "true"
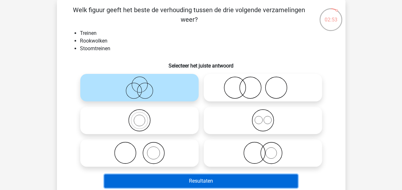
click at [146, 180] on button "Resultaten" at bounding box center [200, 180] width 193 height 13
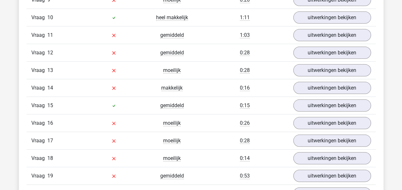
scroll to position [883, 0]
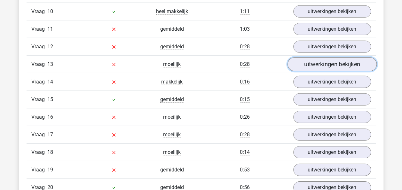
click at [342, 65] on link "uitwerkingen bekijken" at bounding box center [331, 64] width 89 height 14
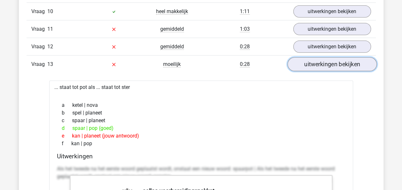
click at [342, 65] on link "uitwerkingen bekijken" at bounding box center [331, 64] width 89 height 14
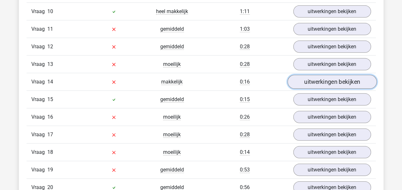
click at [342, 79] on link "uitwerkingen bekijken" at bounding box center [331, 82] width 89 height 14
